Goal: Information Seeking & Learning: Learn about a topic

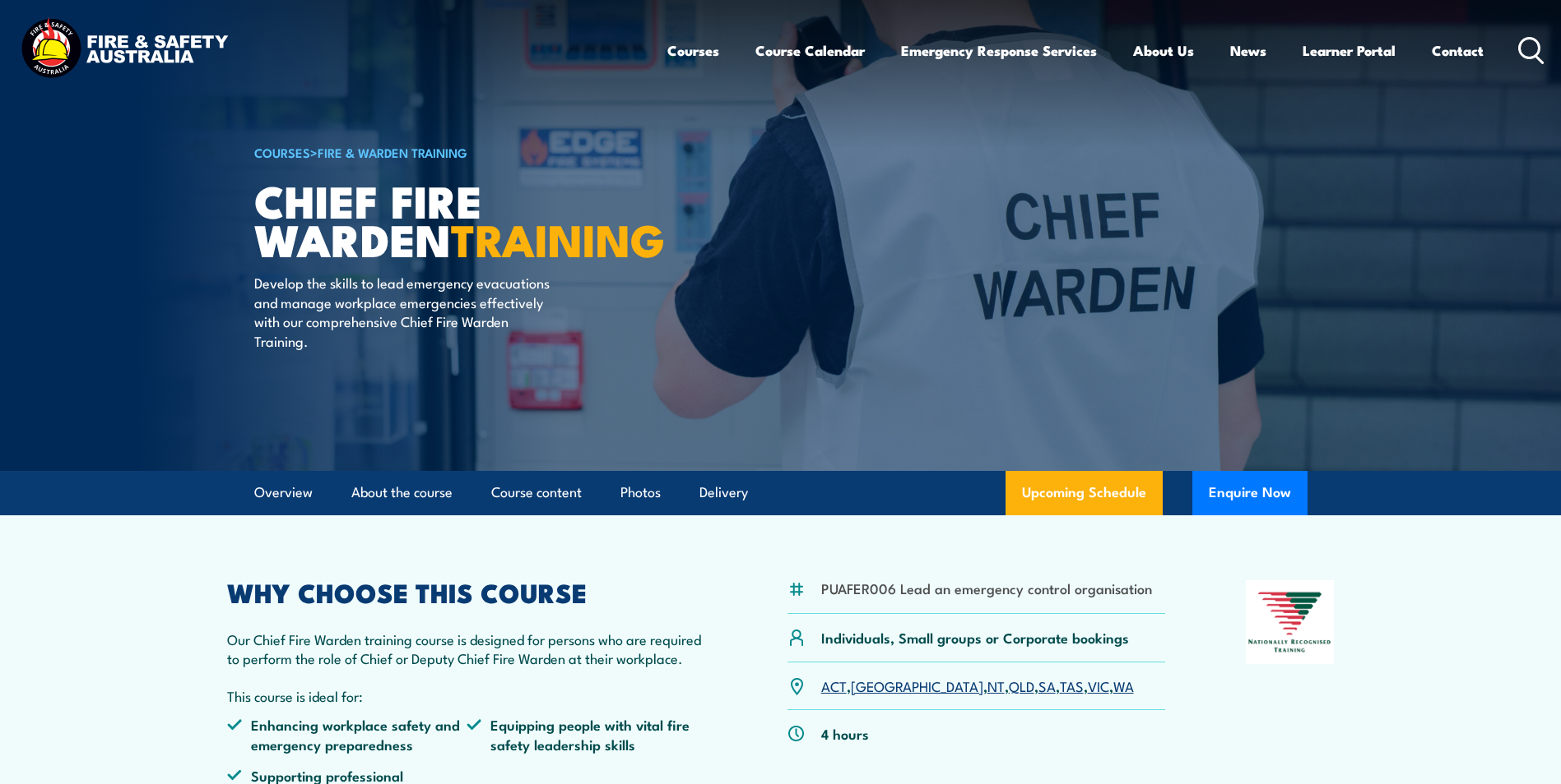
click at [291, 150] on link "COURSES" at bounding box center [282, 152] width 56 height 18
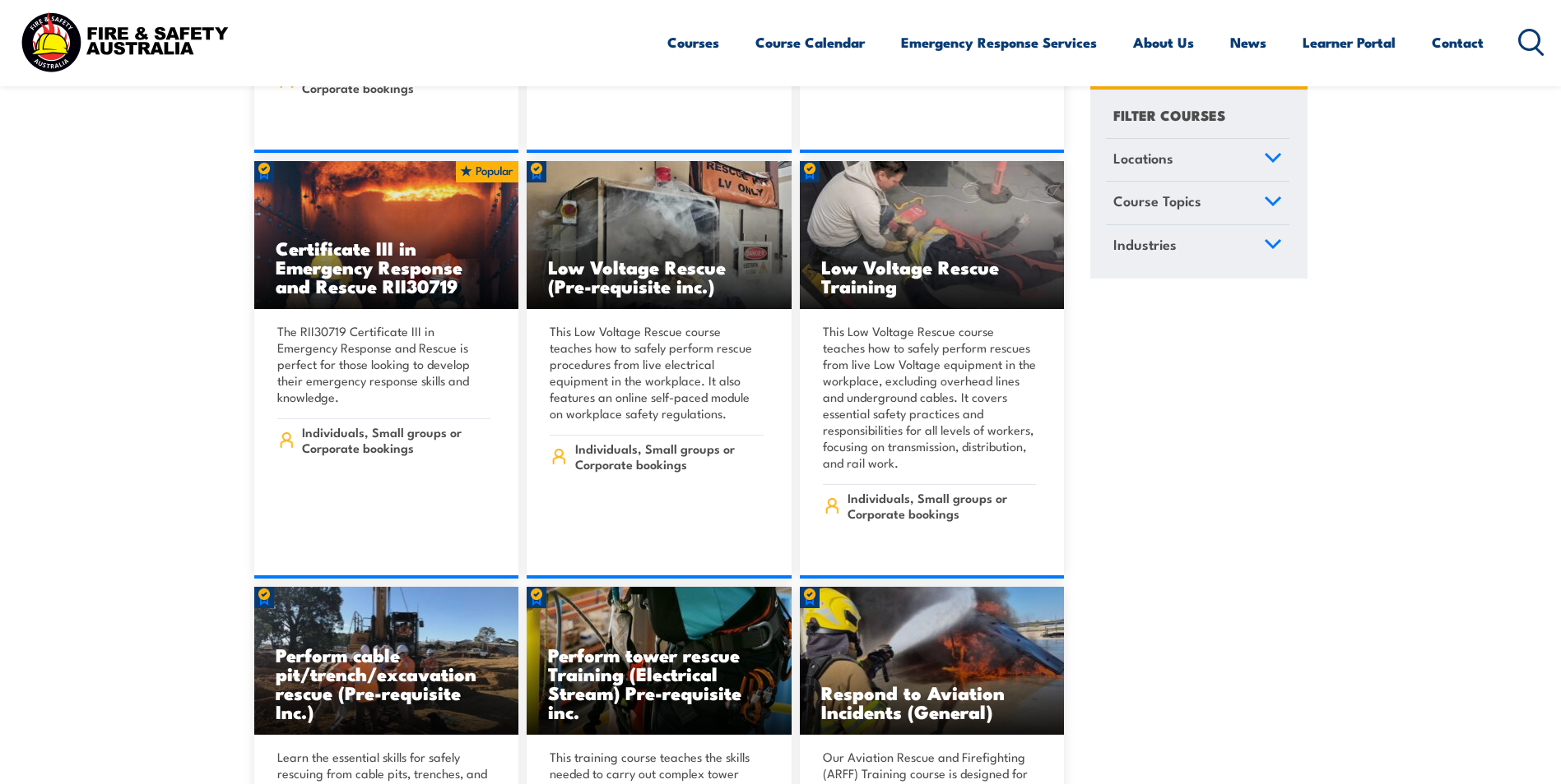
scroll to position [5263, 0]
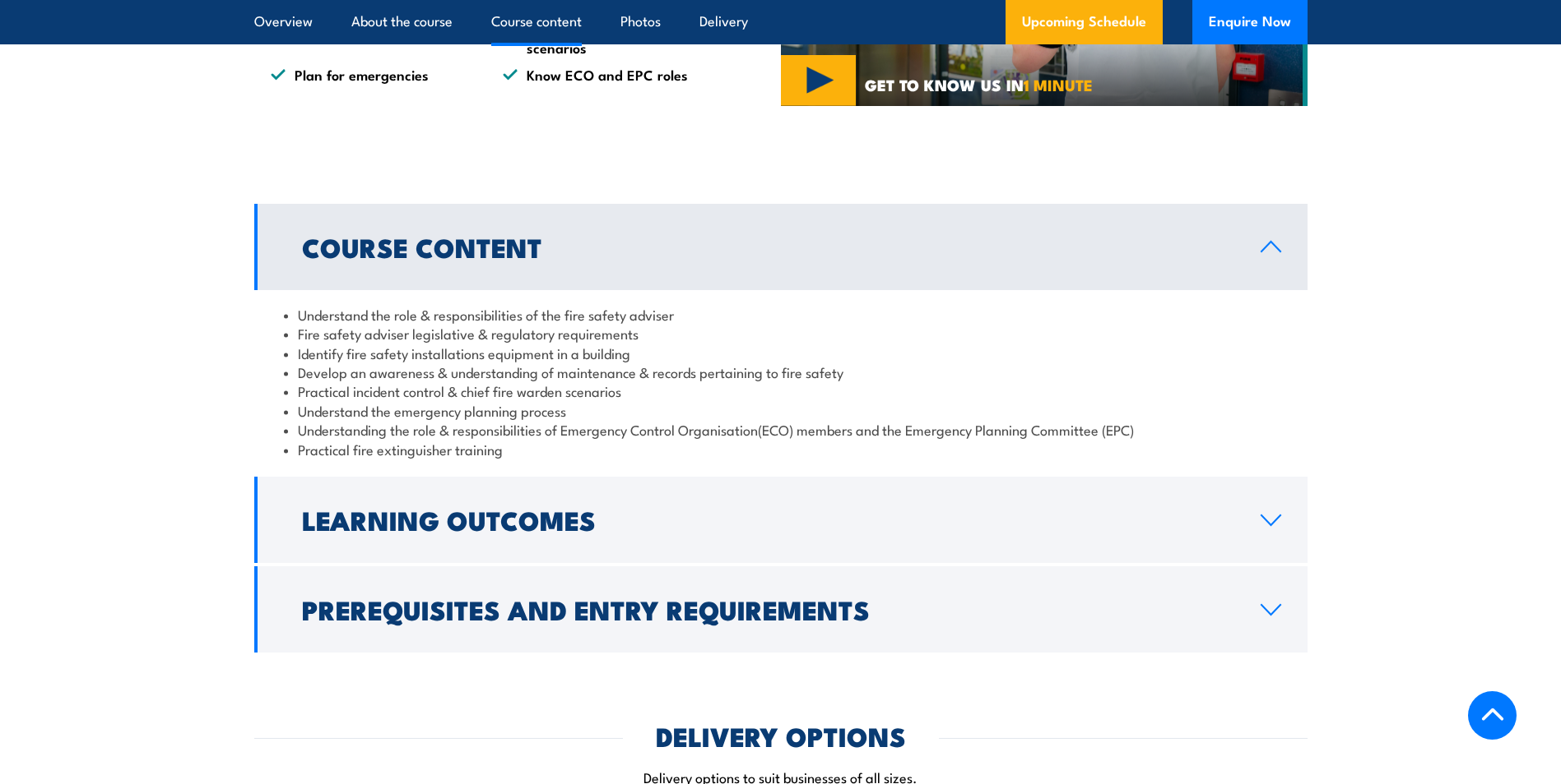
scroll to position [1316, 0]
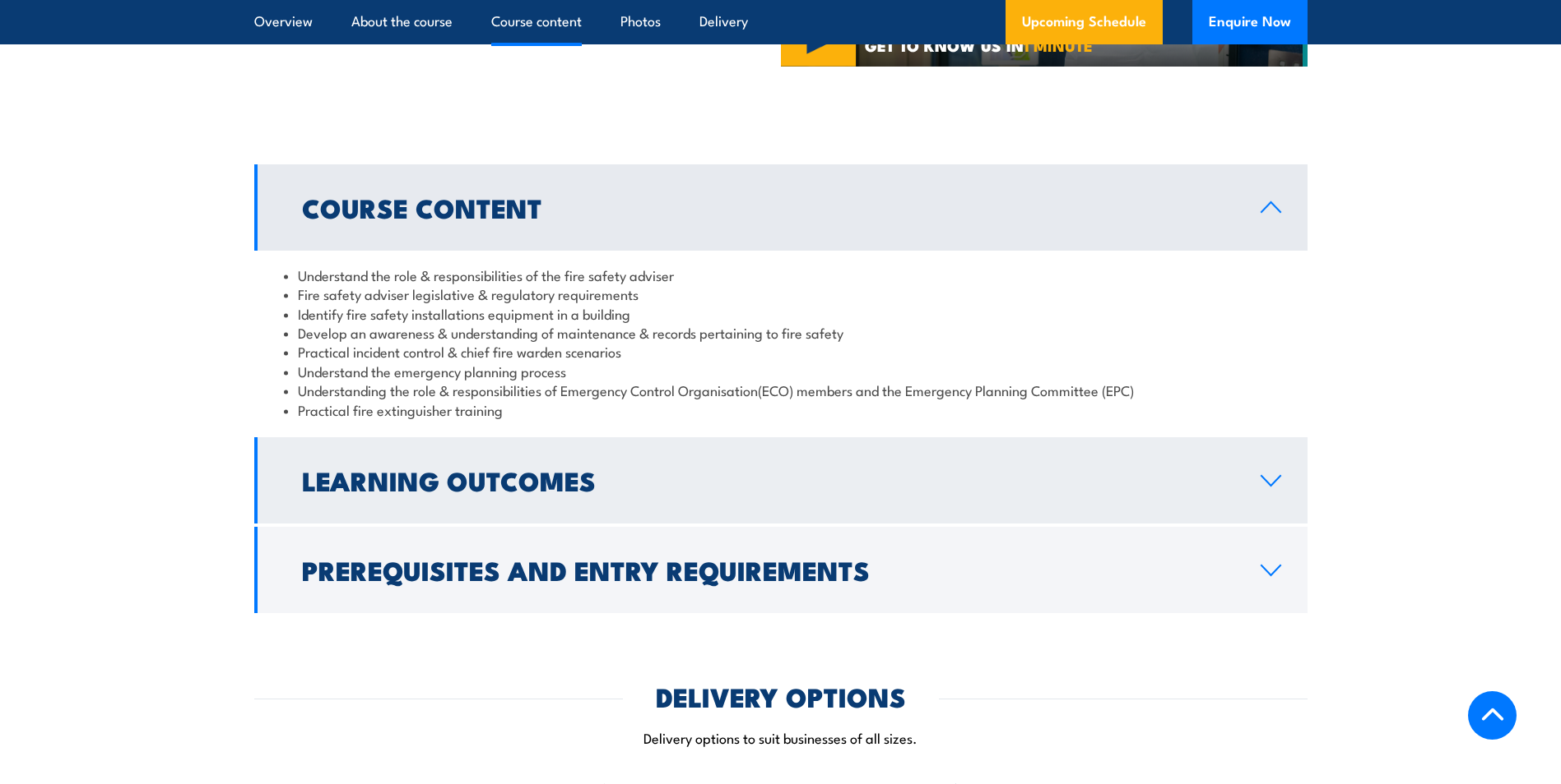
click at [1241, 479] on link "Learning Outcomes" at bounding box center [780, 479] width 1054 height 86
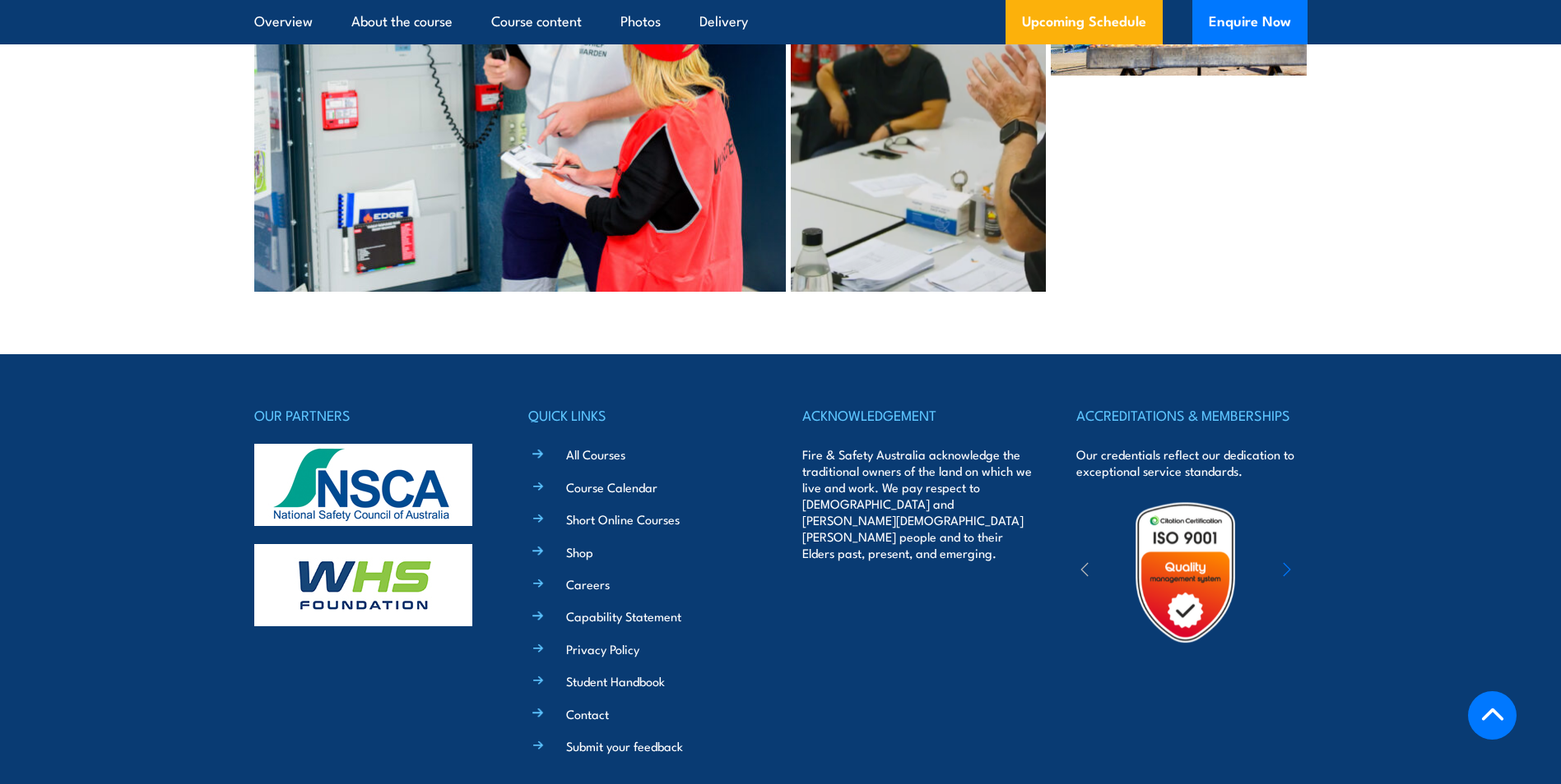
scroll to position [4112, 0]
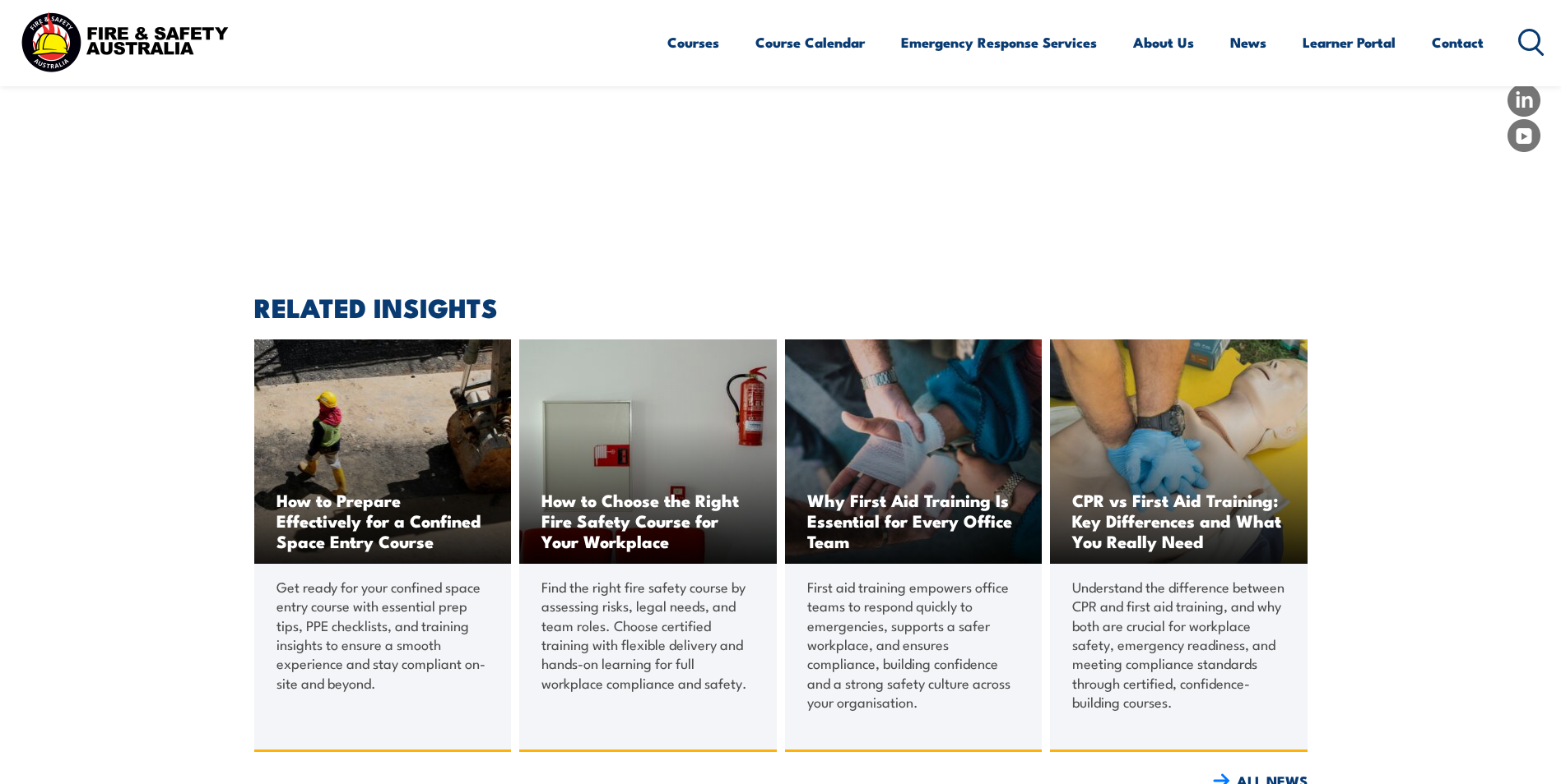
scroll to position [1727, 0]
